Goal: Task Accomplishment & Management: Manage account settings

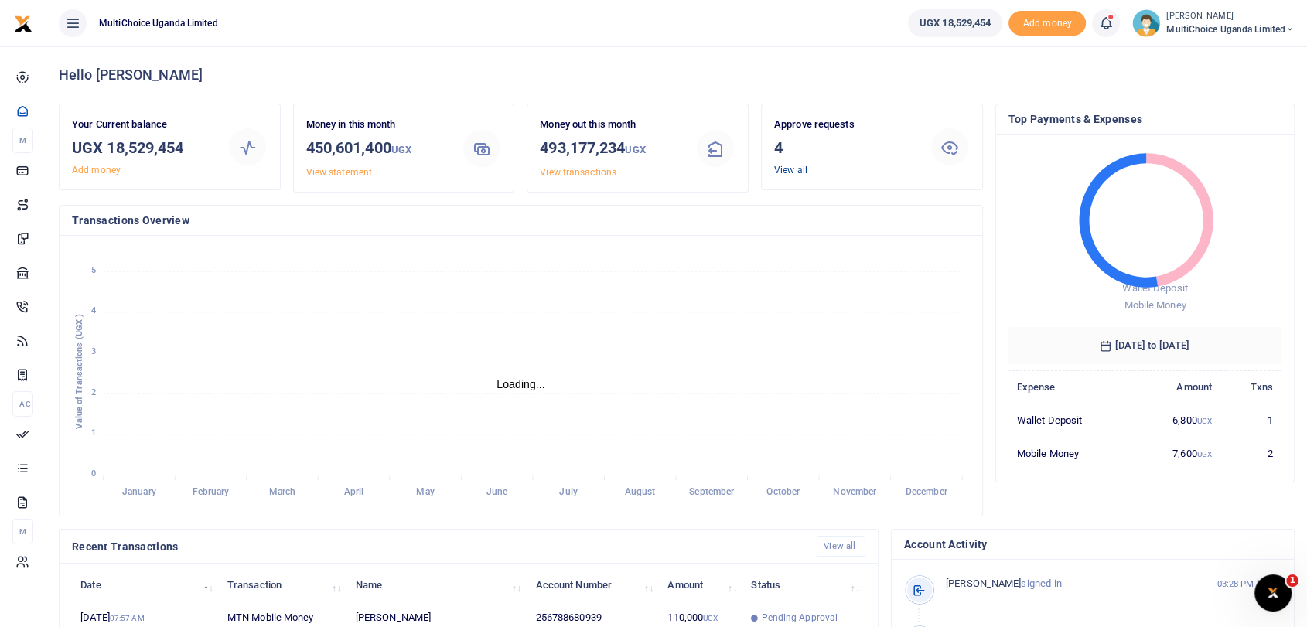
scroll to position [204, 260]
click at [796, 170] on link "View all" at bounding box center [790, 170] width 33 height 11
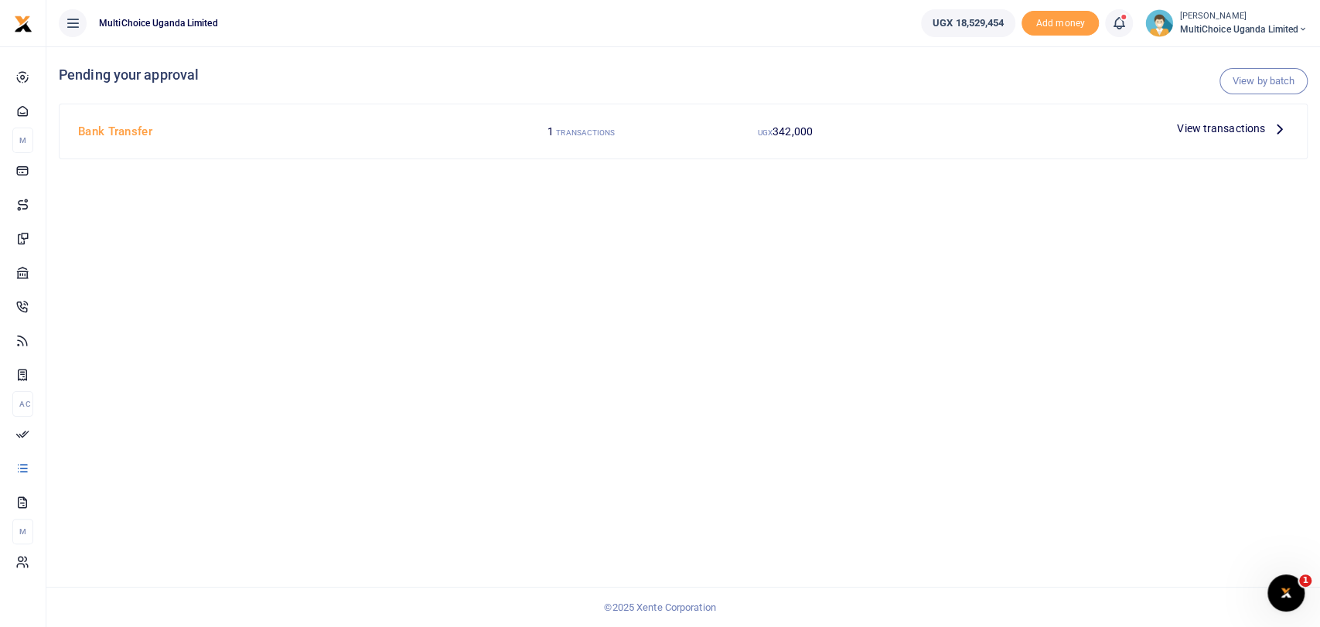
click at [1206, 128] on span "View transactions" at bounding box center [1221, 128] width 88 height 17
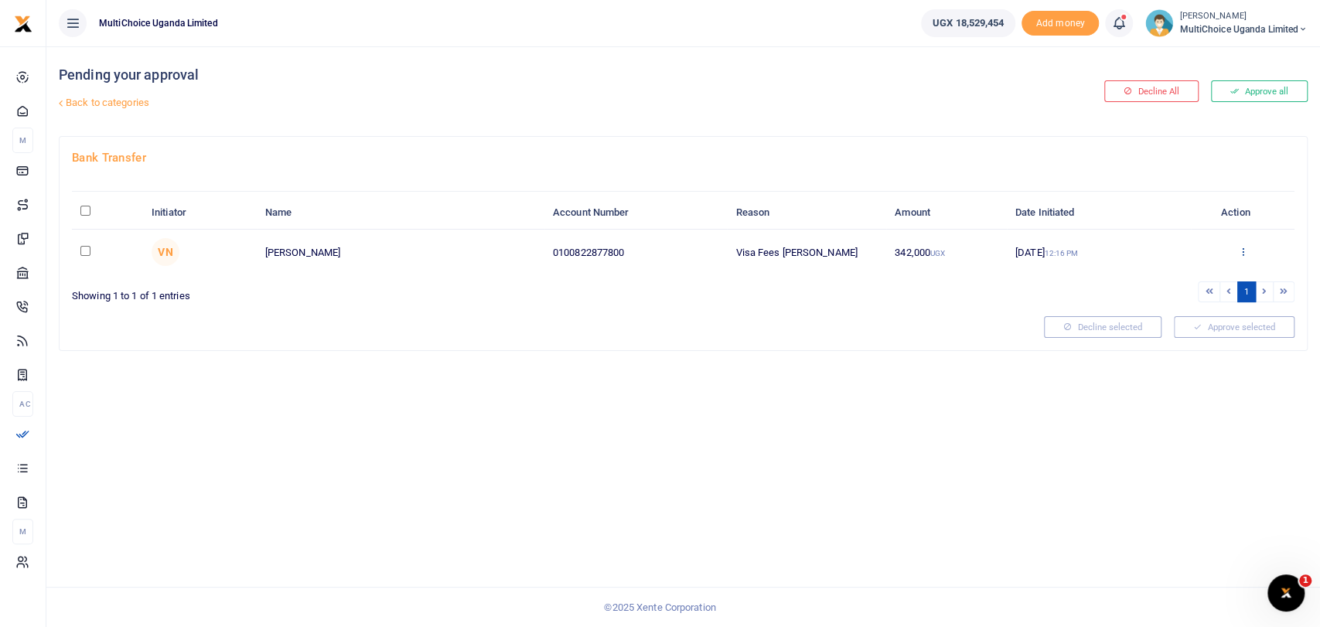
click at [1240, 250] on icon at bounding box center [1243, 251] width 10 height 11
click at [1176, 271] on link "Approve" at bounding box center [1186, 277] width 122 height 22
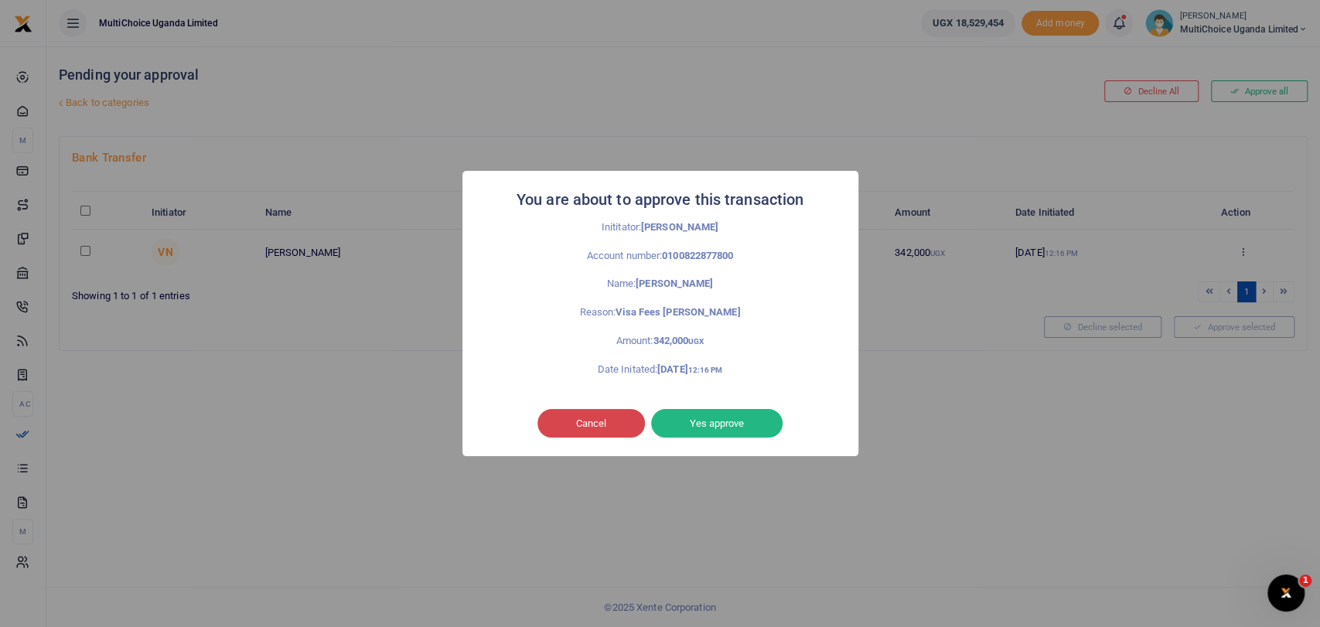
click at [575, 427] on button "Cancel" at bounding box center [590, 423] width 107 height 29
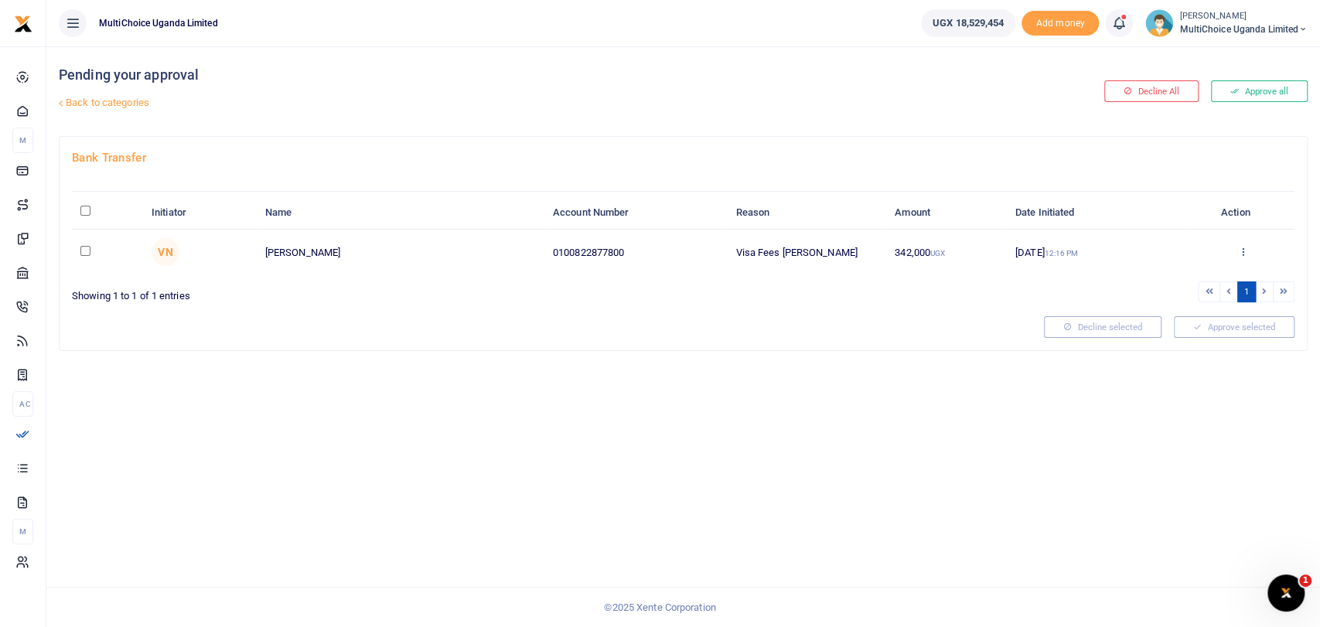
click at [1244, 251] on icon at bounding box center [1243, 251] width 10 height 11
click at [1159, 354] on link "Details" at bounding box center [1186, 346] width 122 height 22
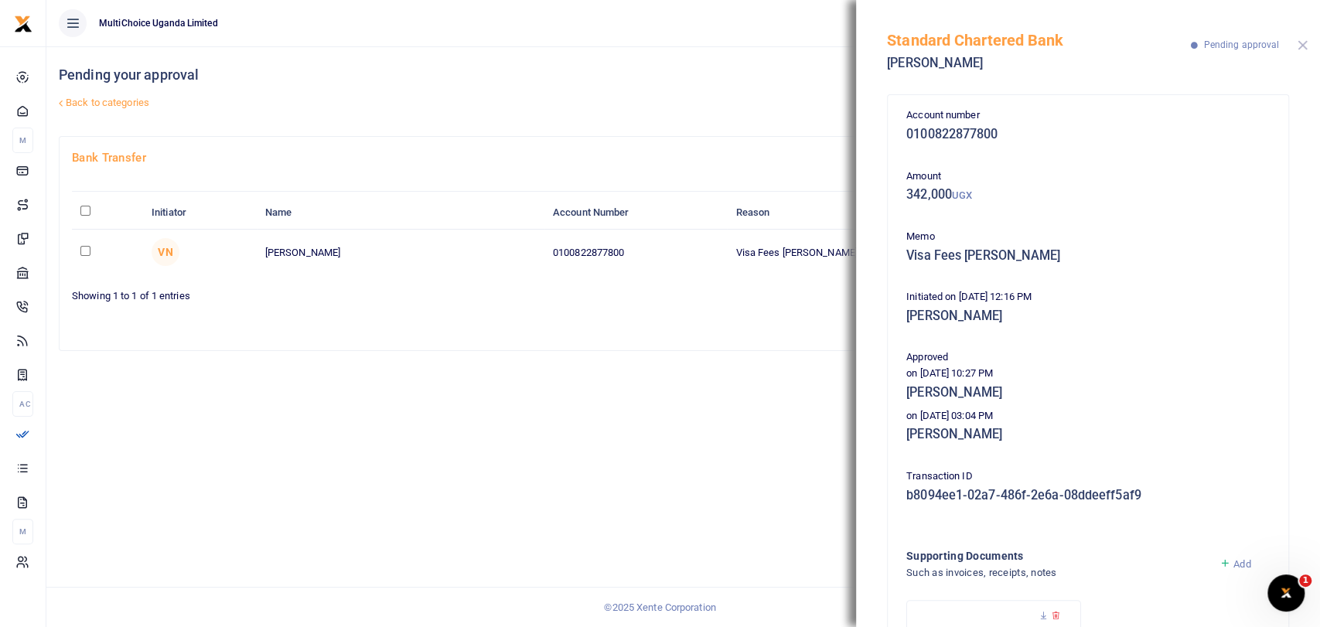
click at [1298, 46] on button "Close" at bounding box center [1303, 45] width 10 height 10
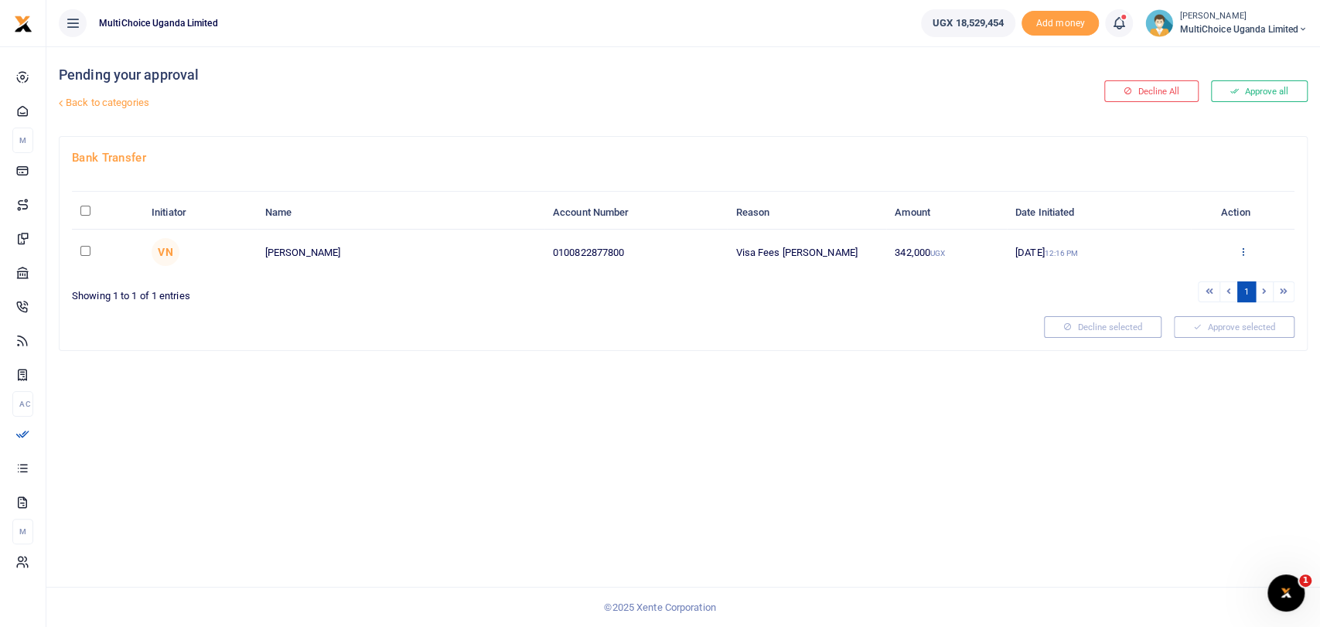
click at [1245, 247] on icon at bounding box center [1243, 251] width 10 height 11
click at [1193, 280] on link "Approve" at bounding box center [1186, 277] width 122 height 22
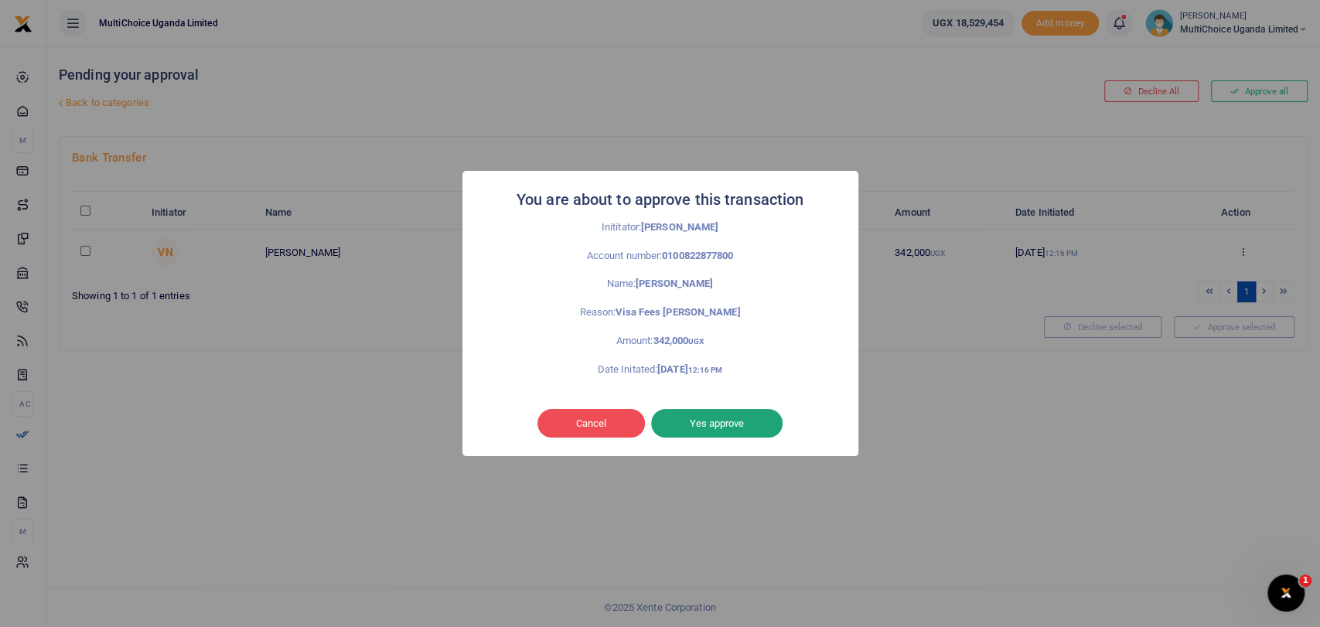
click at [702, 435] on button "Yes approve" at bounding box center [716, 423] width 131 height 29
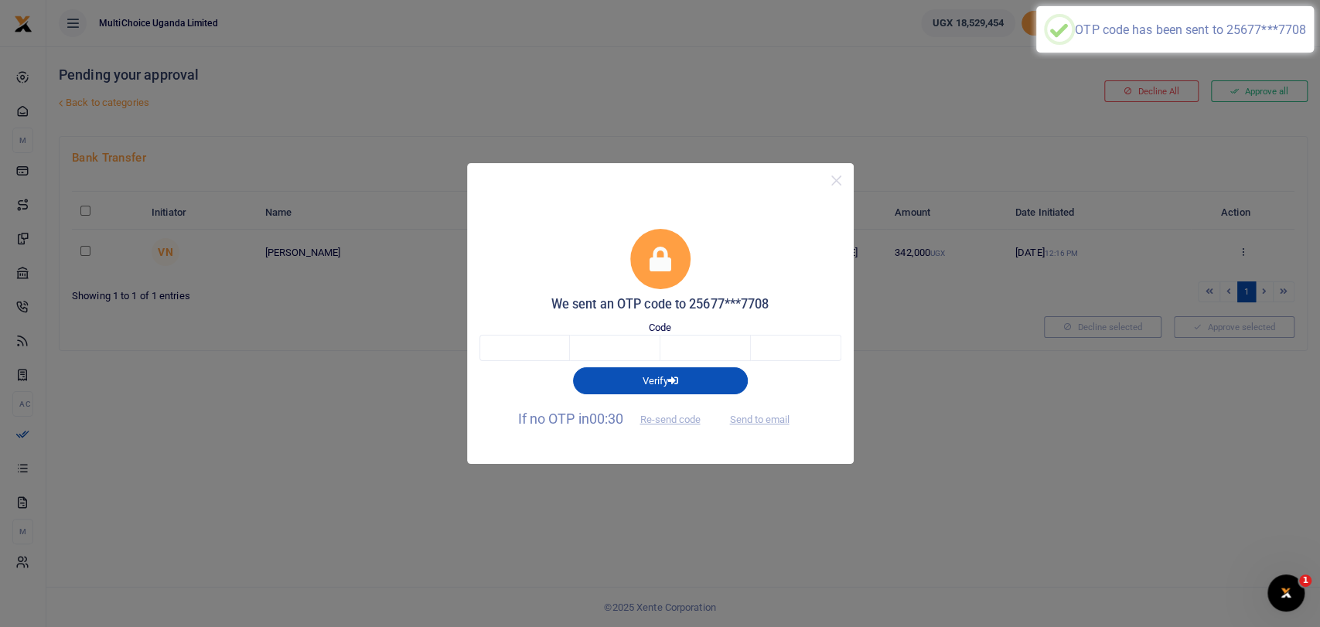
click at [531, 360] on form "We sent an OTP code to 25677***7708 Code Verify If no OTP in 00:30 Re-send code…" at bounding box center [660, 331] width 362 height 204
click at [531, 350] on input "text" at bounding box center [524, 348] width 90 height 26
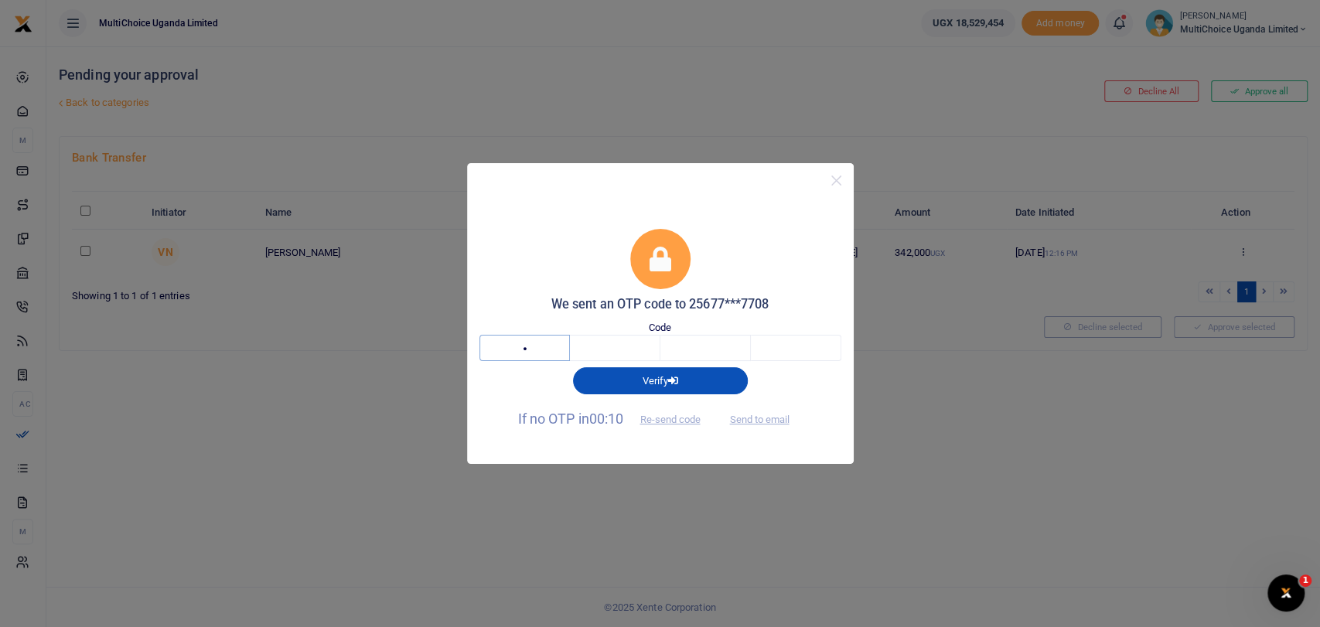
type input "8"
type input "2"
type input "3"
type input "7"
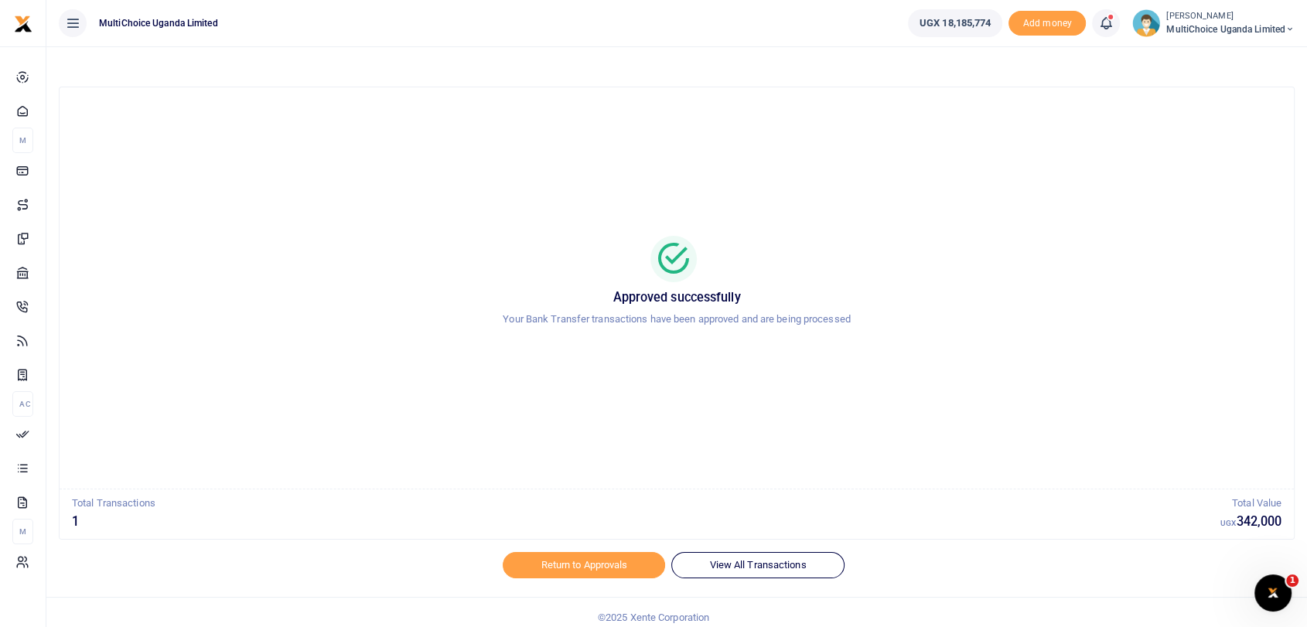
click at [1176, 19] on small "[PERSON_NAME]" at bounding box center [1230, 16] width 128 height 13
